Goal: Task Accomplishment & Management: Complete application form

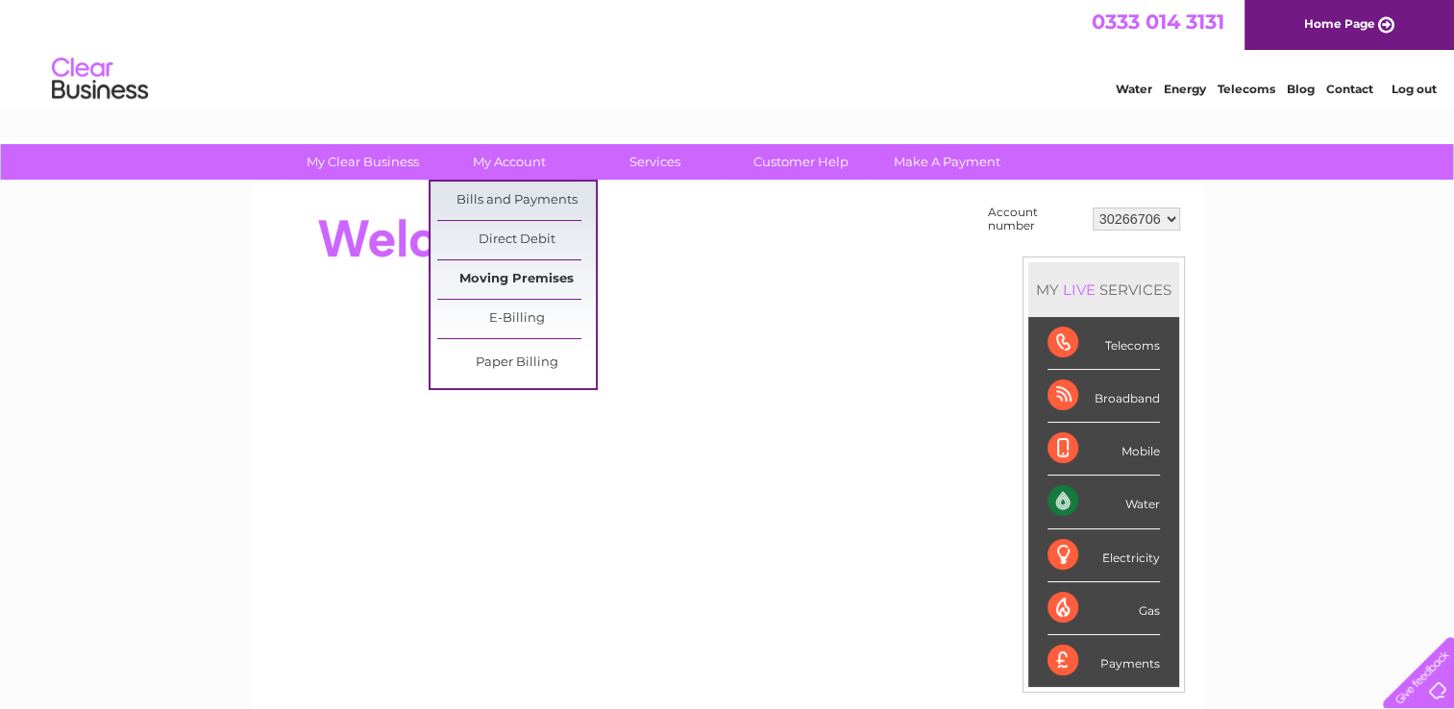
click at [500, 278] on link "Moving Premises" at bounding box center [516, 280] width 159 height 38
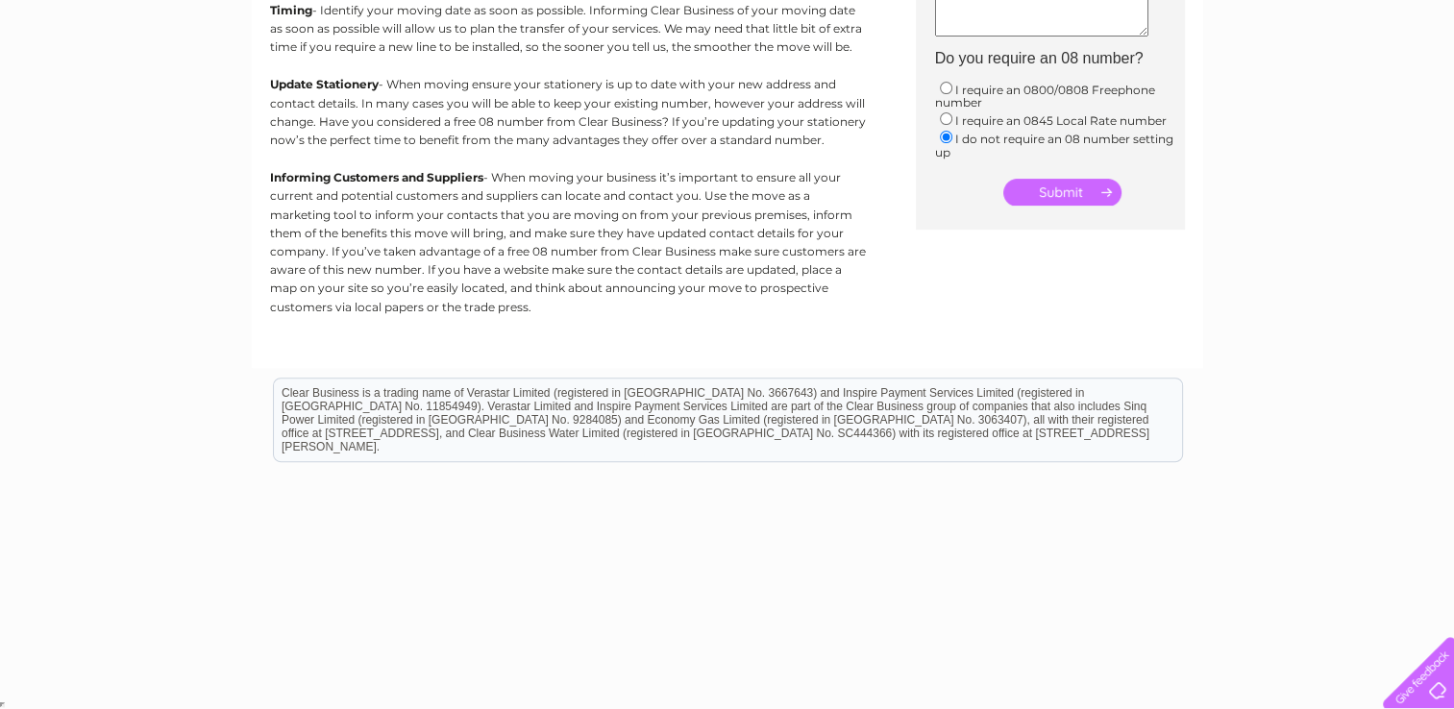
scroll to position [24, 0]
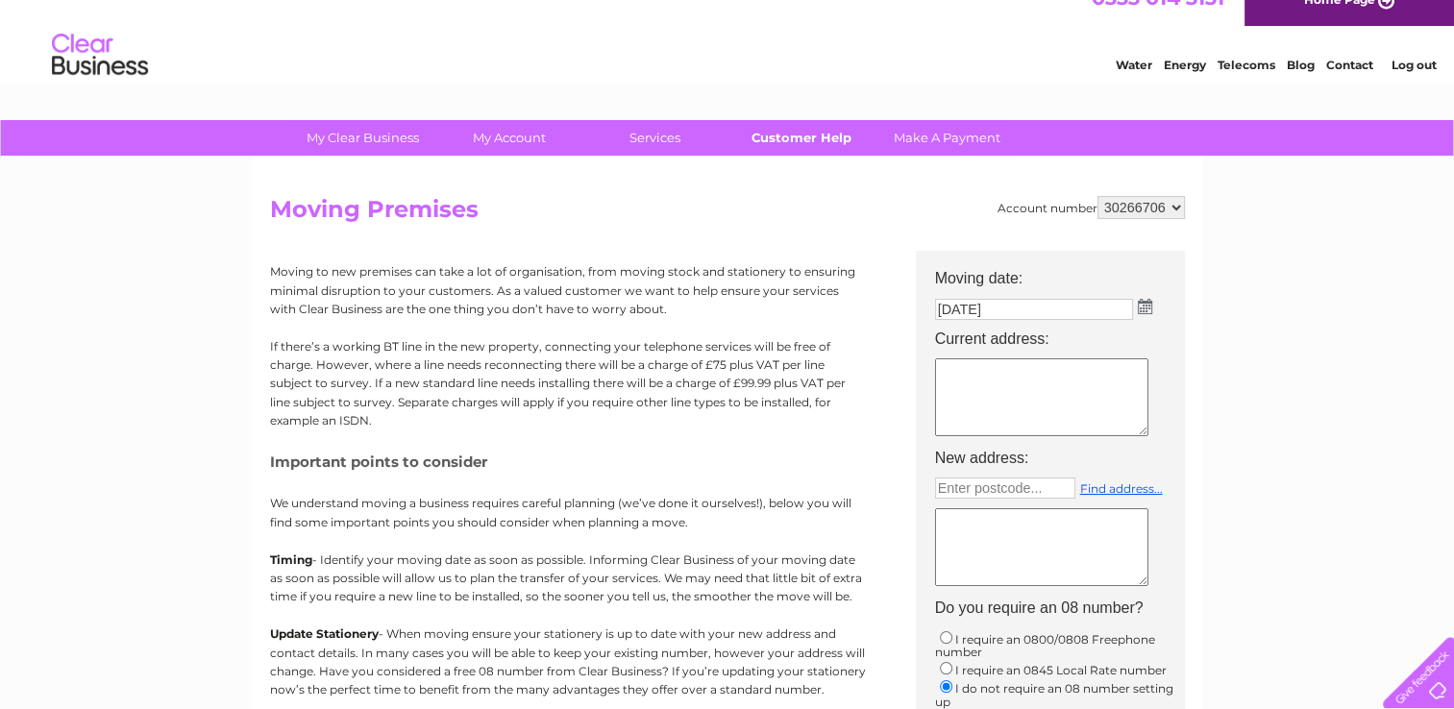
click at [811, 143] on link "Customer Help" at bounding box center [801, 138] width 159 height 36
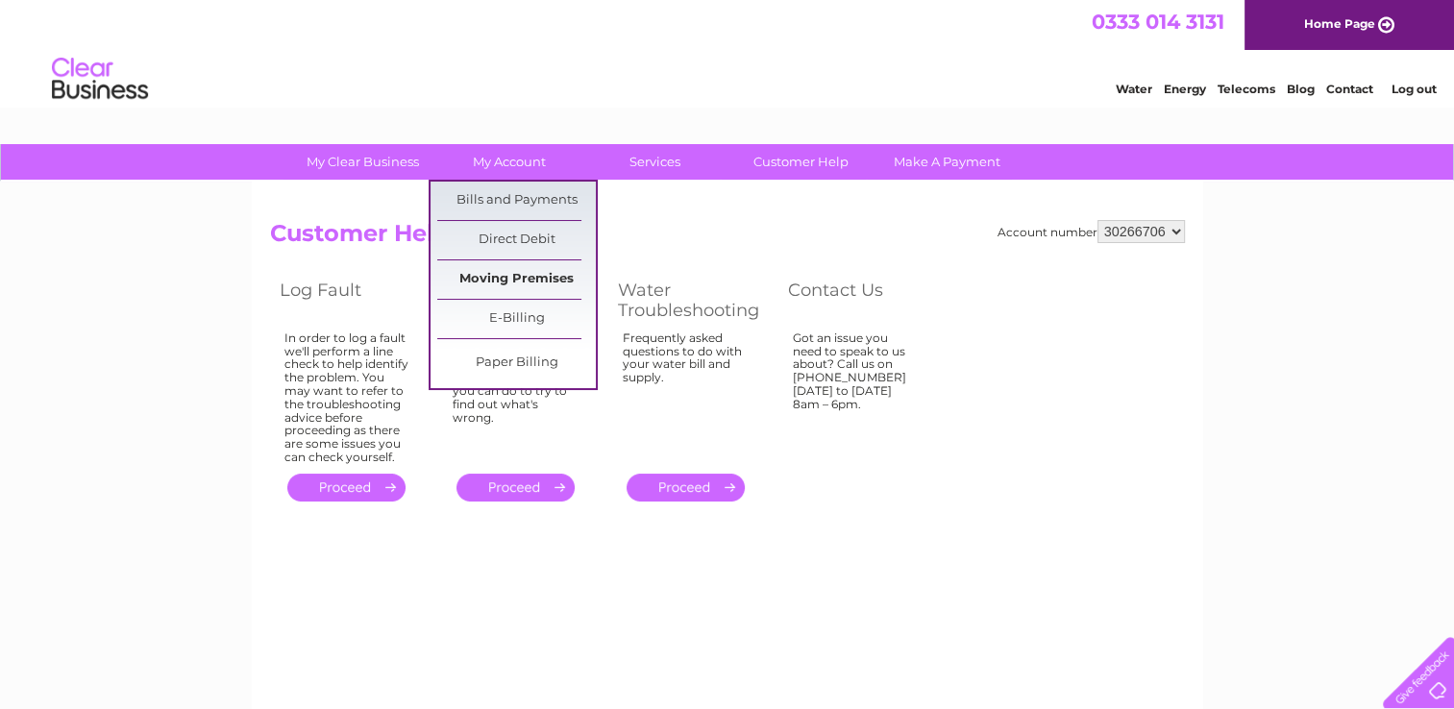
click at [511, 271] on link "Moving Premises" at bounding box center [516, 280] width 159 height 38
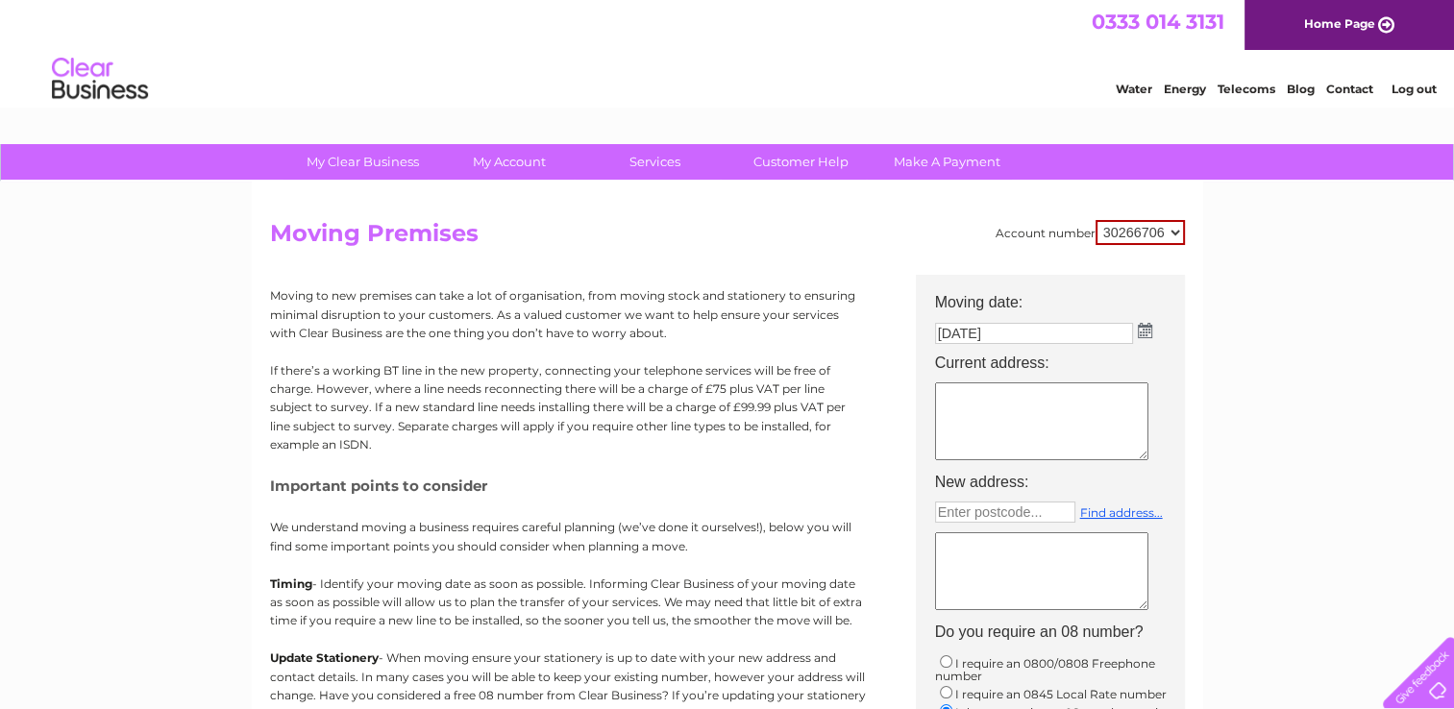
click at [1148, 333] on img at bounding box center [1145, 330] width 14 height 15
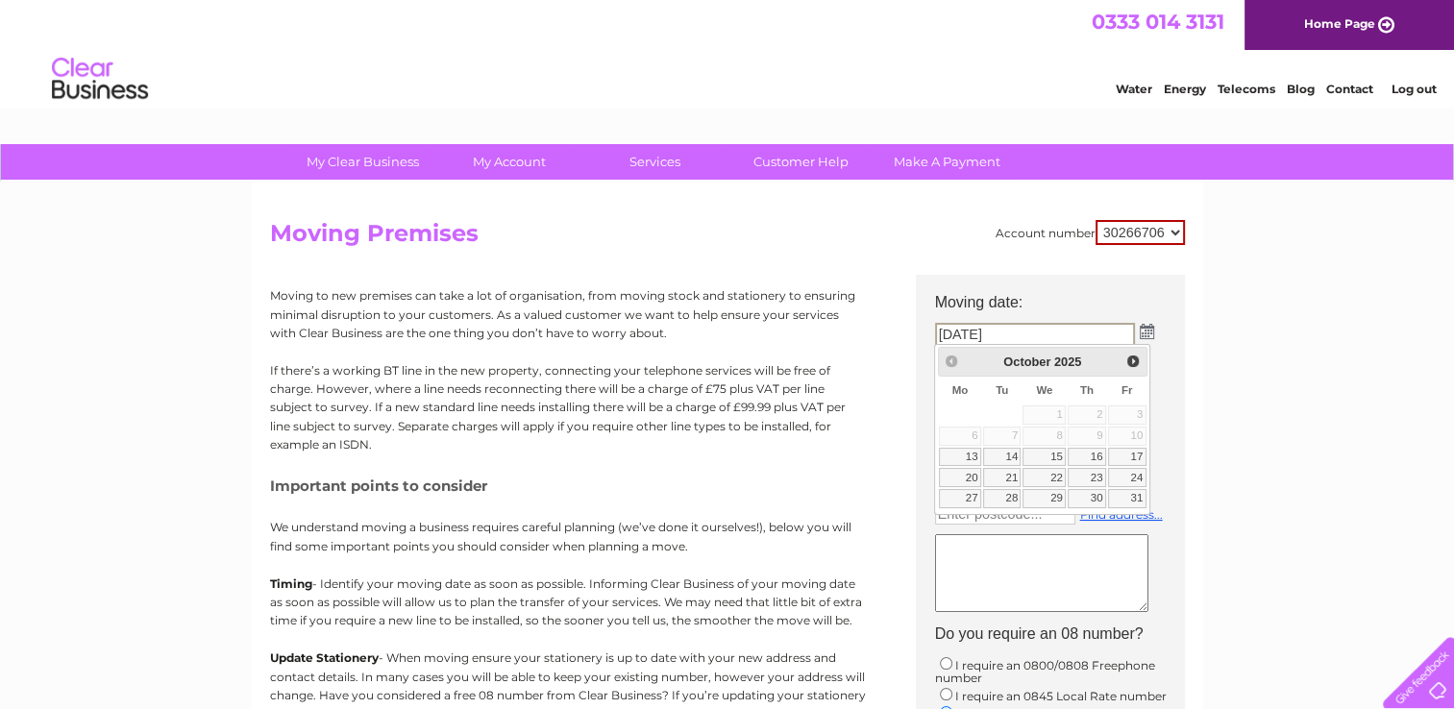
click at [1296, 421] on div "My Clear Business Login Details My Details My Preferences Link Account My Accou…" at bounding box center [727, 707] width 1454 height 1127
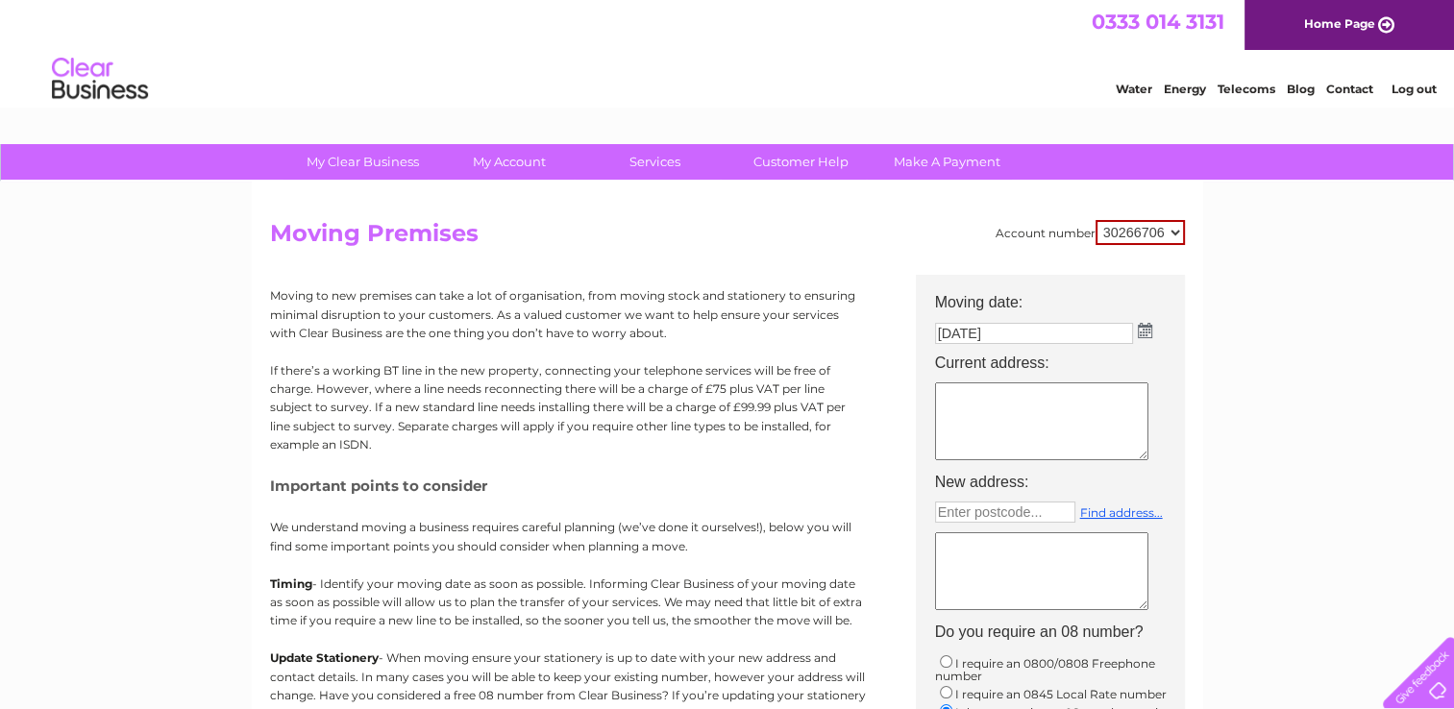
drag, startPoint x: 1461, startPoint y: 156, endPoint x: 1431, endPoint y: 62, distance: 98.8
